Goal: Information Seeking & Learning: Find specific page/section

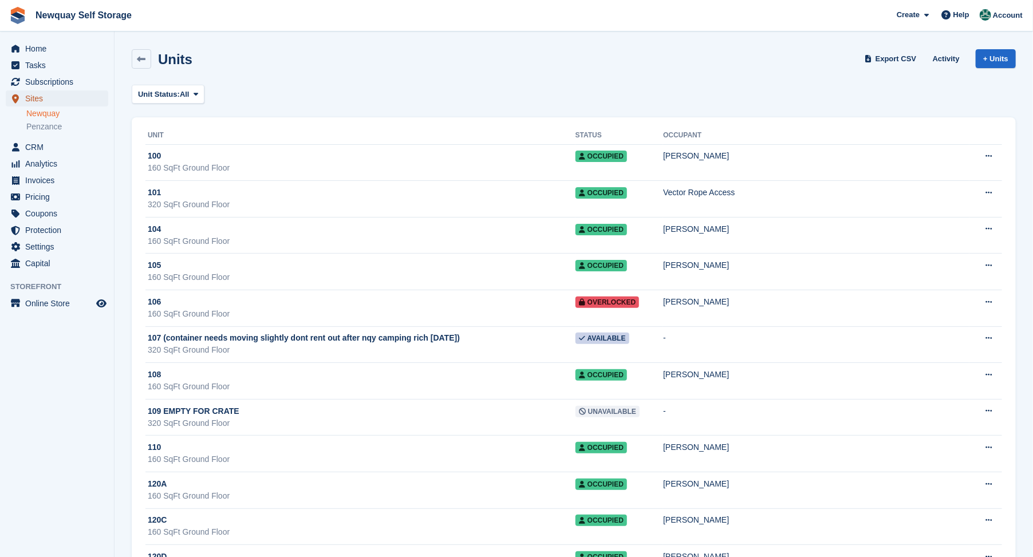
click at [37, 100] on span "Sites" at bounding box center [59, 98] width 69 height 16
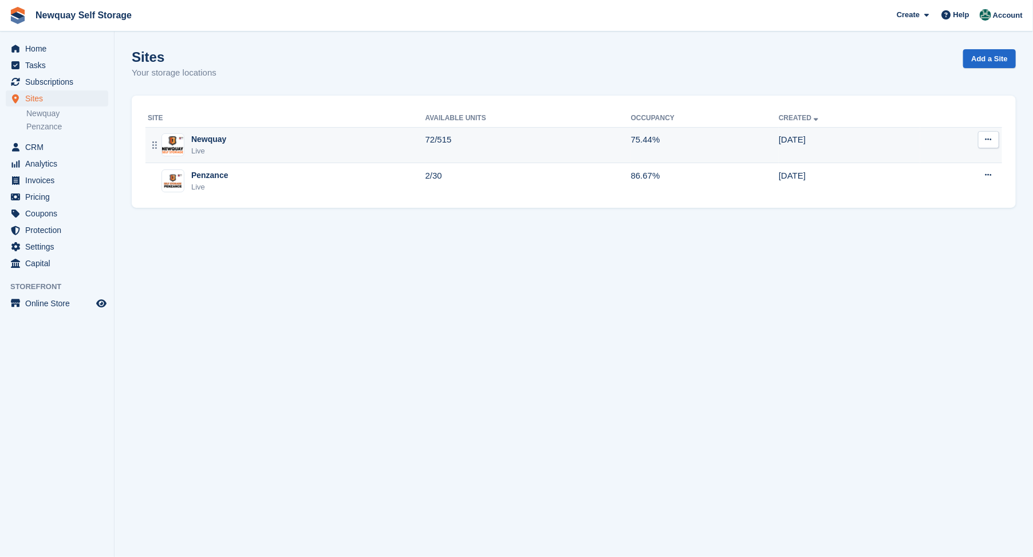
click at [203, 140] on div "Newquay" at bounding box center [208, 139] width 35 height 12
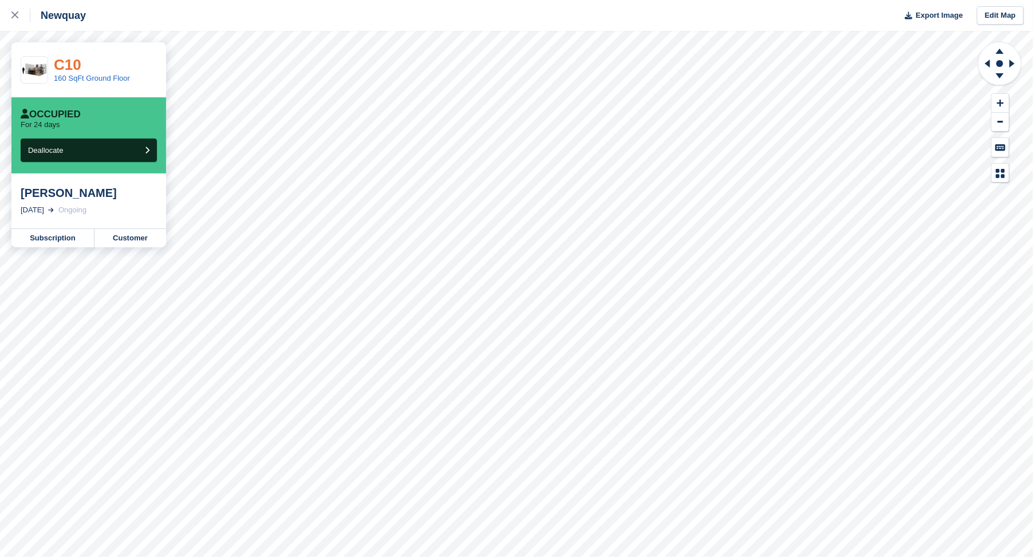
click at [70, 63] on link "C10" at bounding box center [67, 64] width 27 height 17
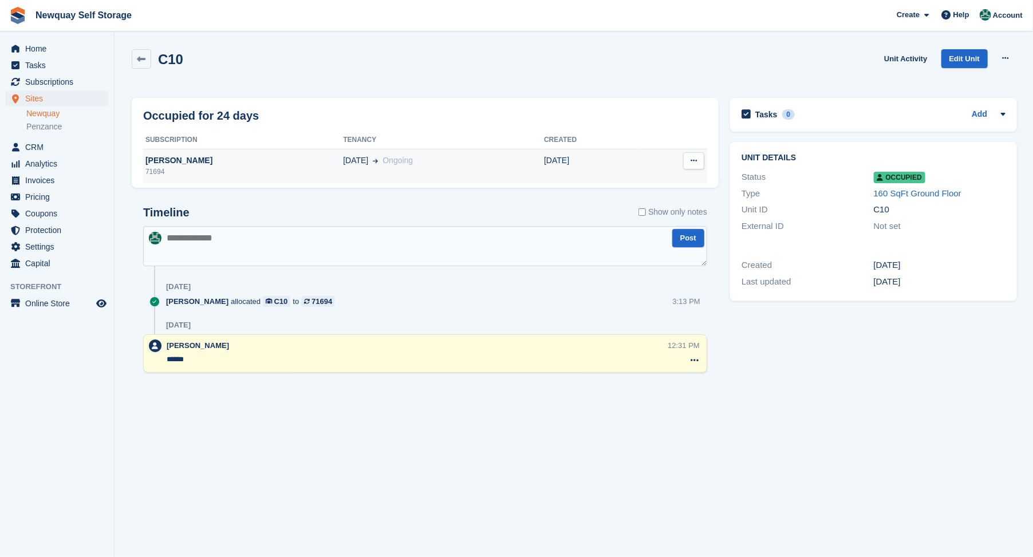
click at [168, 164] on div "[PERSON_NAME]" at bounding box center [243, 161] width 200 height 12
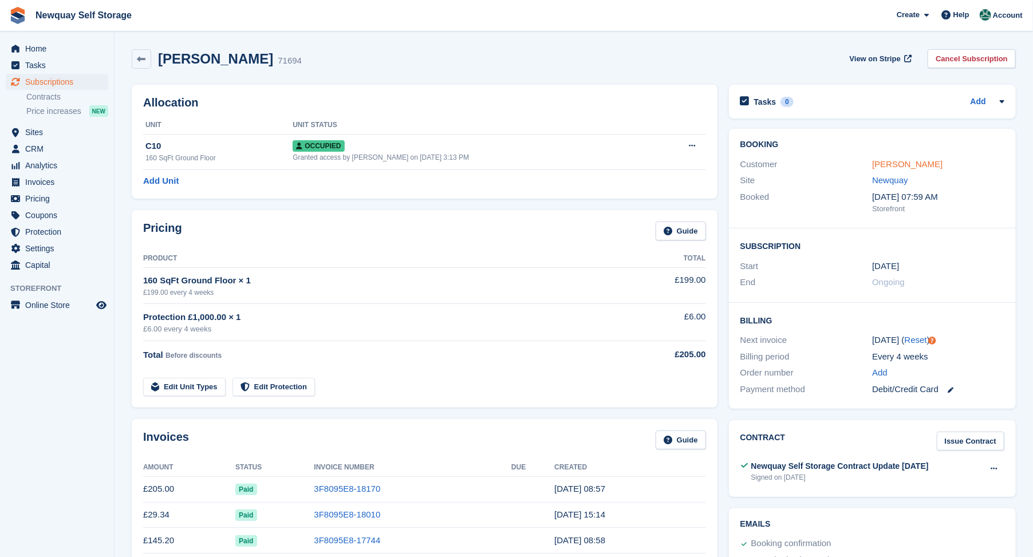
click at [918, 163] on link "[PERSON_NAME]" at bounding box center [907, 164] width 70 height 10
